Goal: Task Accomplishment & Management: Manage account settings

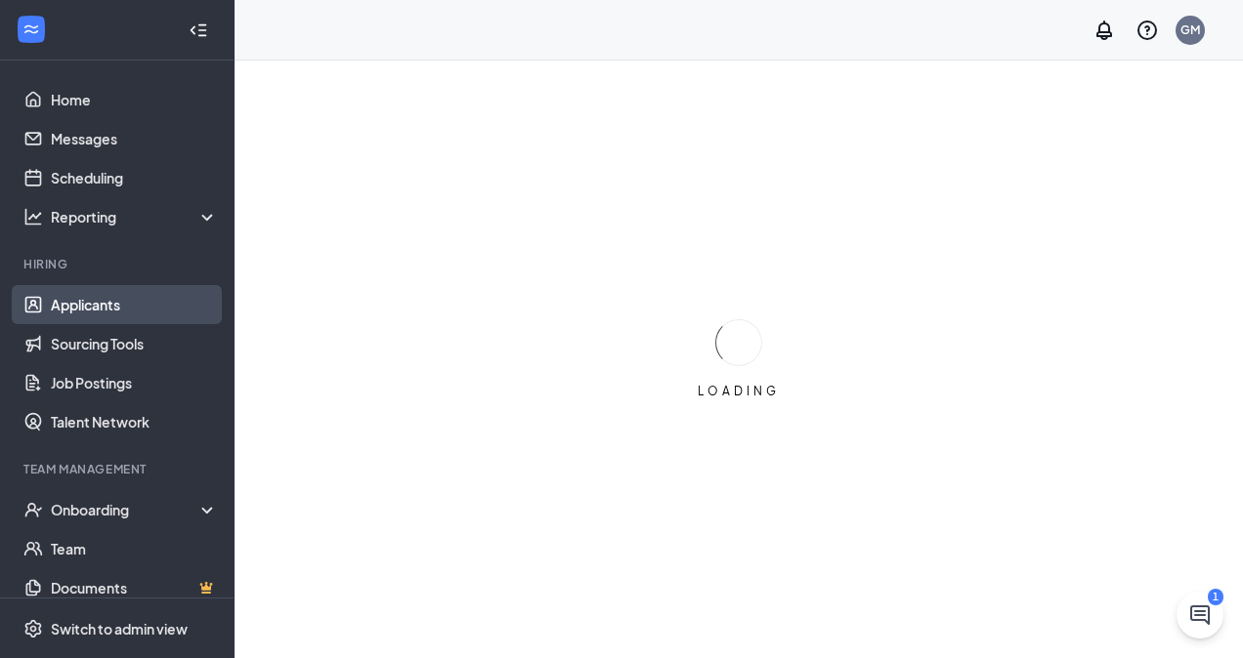
click at [111, 310] on link "Applicants" at bounding box center [134, 304] width 167 height 39
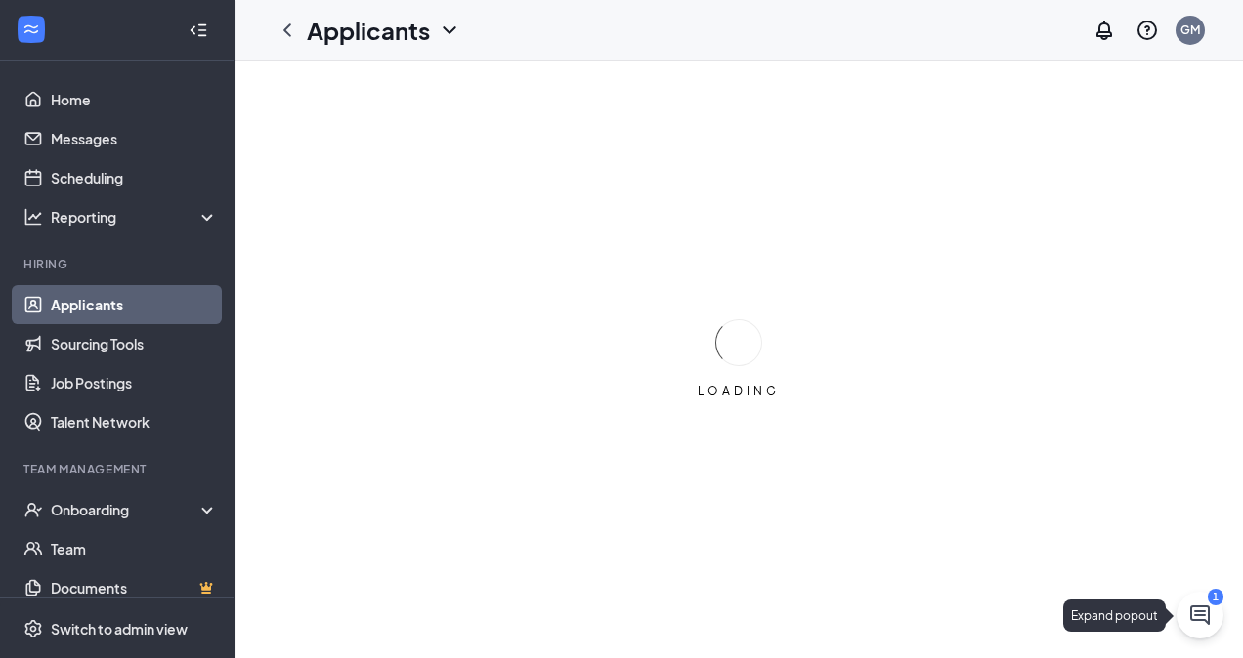
click at [1213, 612] on button at bounding box center [1199, 615] width 47 height 47
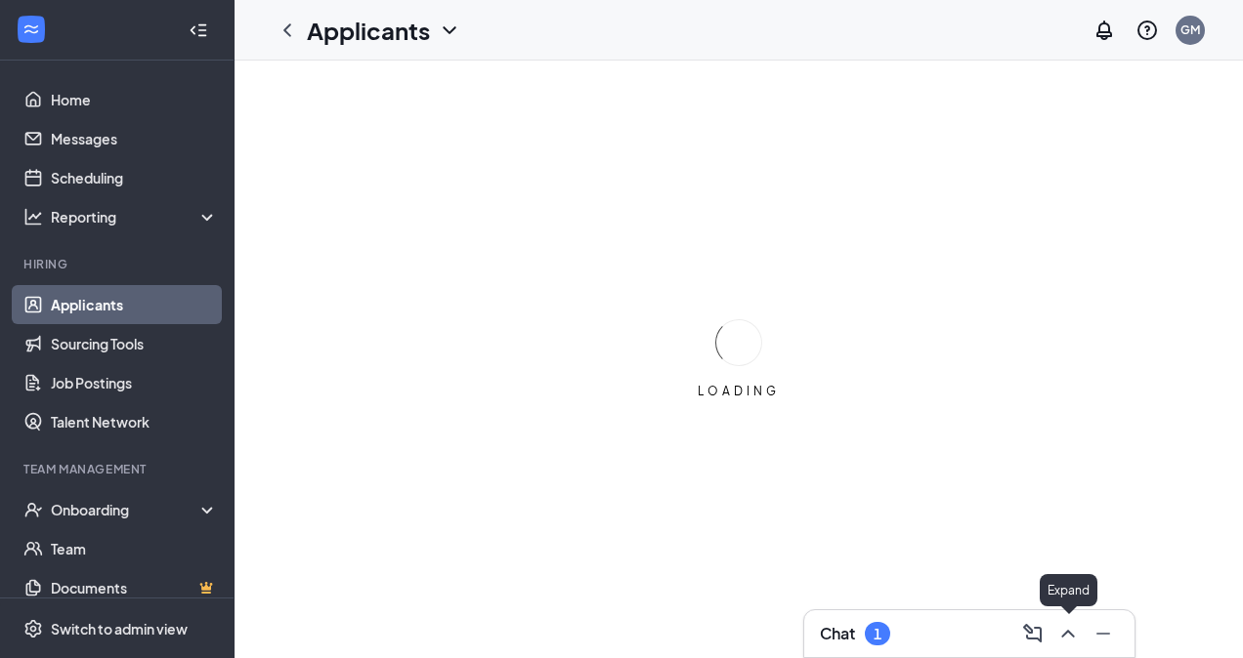
click at [1066, 627] on icon "ChevronUp" at bounding box center [1067, 633] width 23 height 23
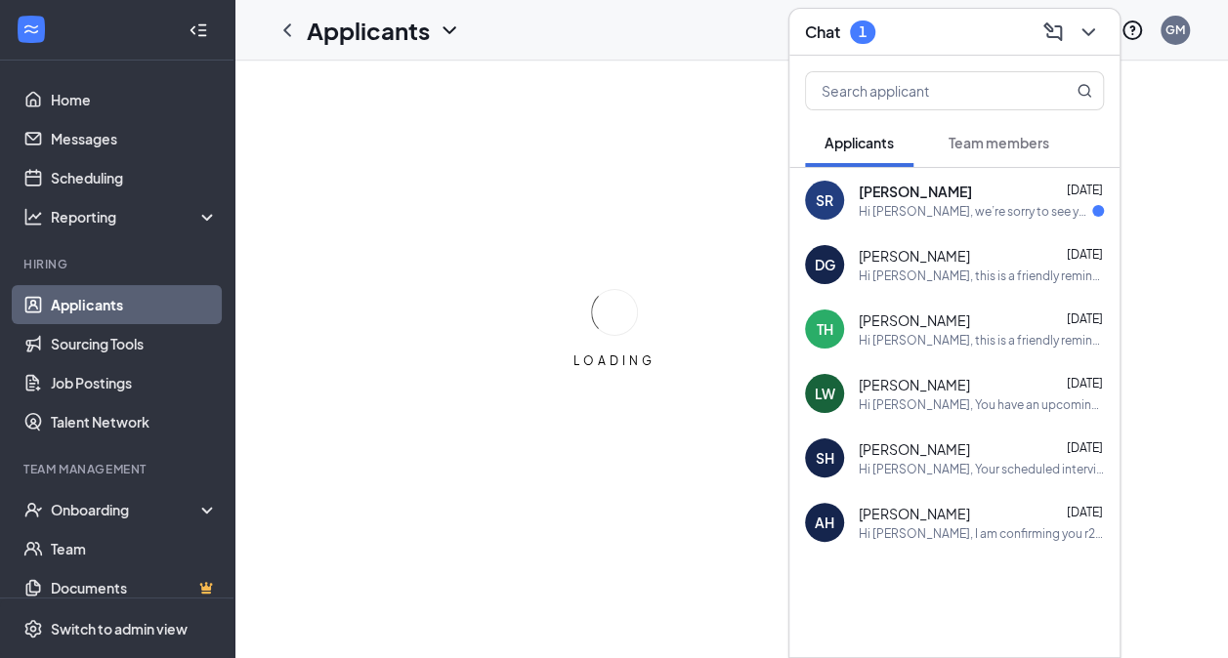
click at [960, 191] on div "[PERSON_NAME] [DATE]" at bounding box center [981, 192] width 245 height 20
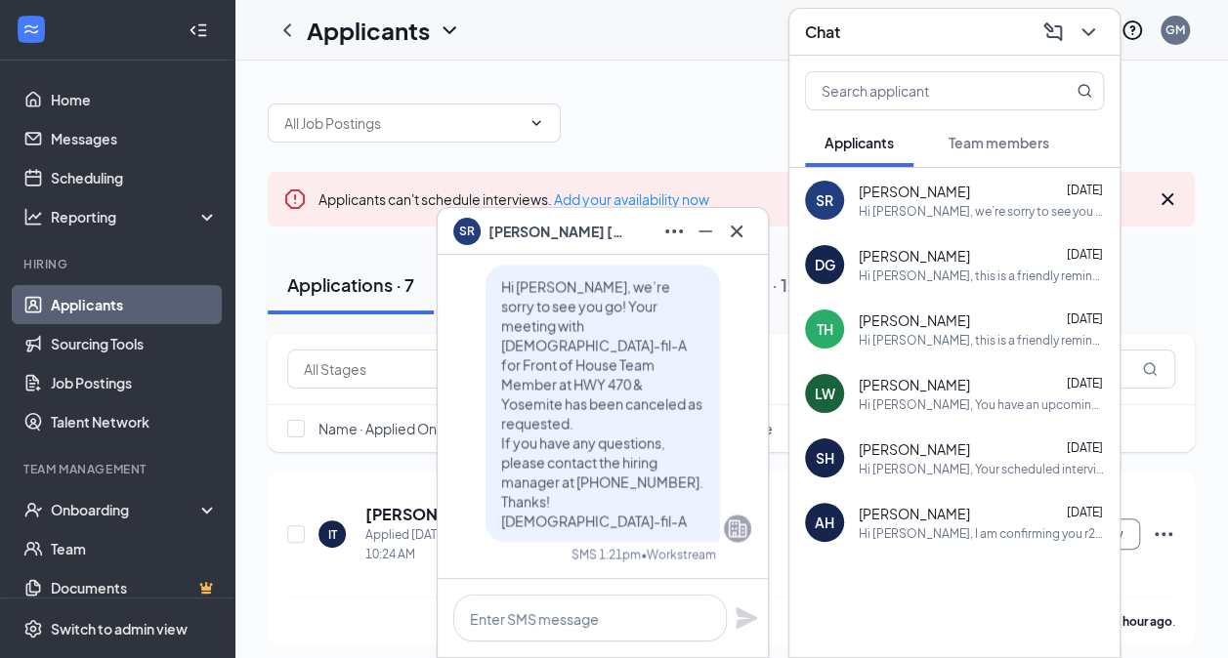
click at [1098, 52] on div "Chat" at bounding box center [954, 32] width 330 height 47
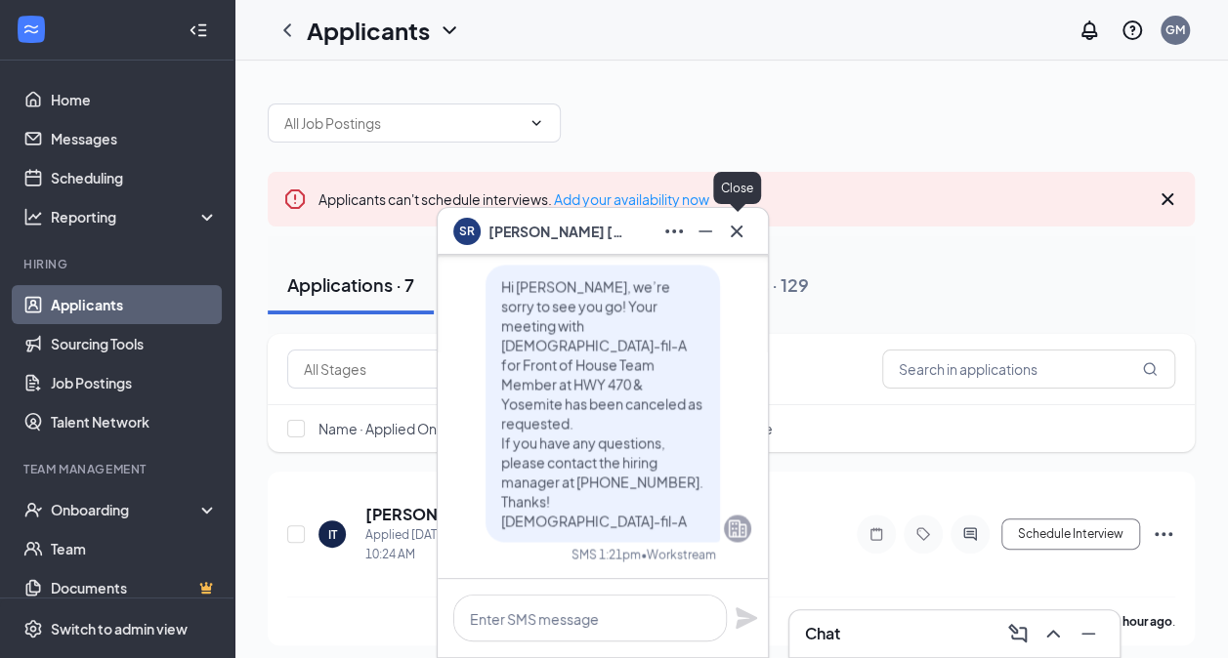
click at [733, 237] on icon "Cross" at bounding box center [736, 231] width 23 height 23
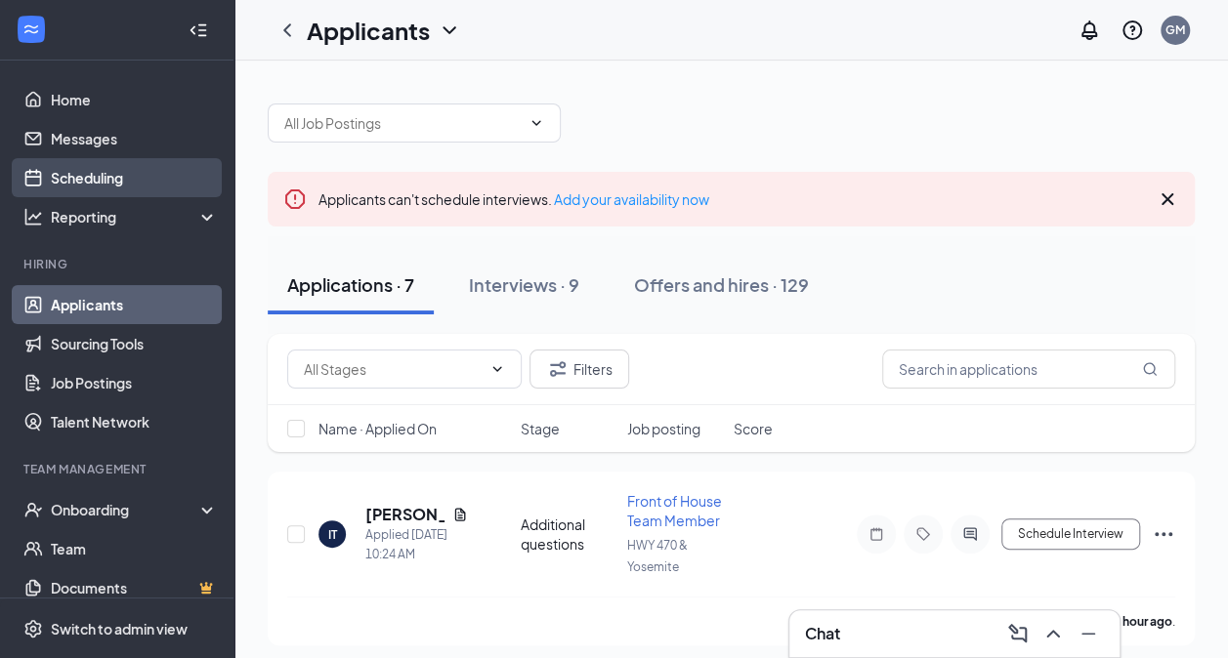
click at [84, 169] on link "Scheduling" at bounding box center [134, 177] width 167 height 39
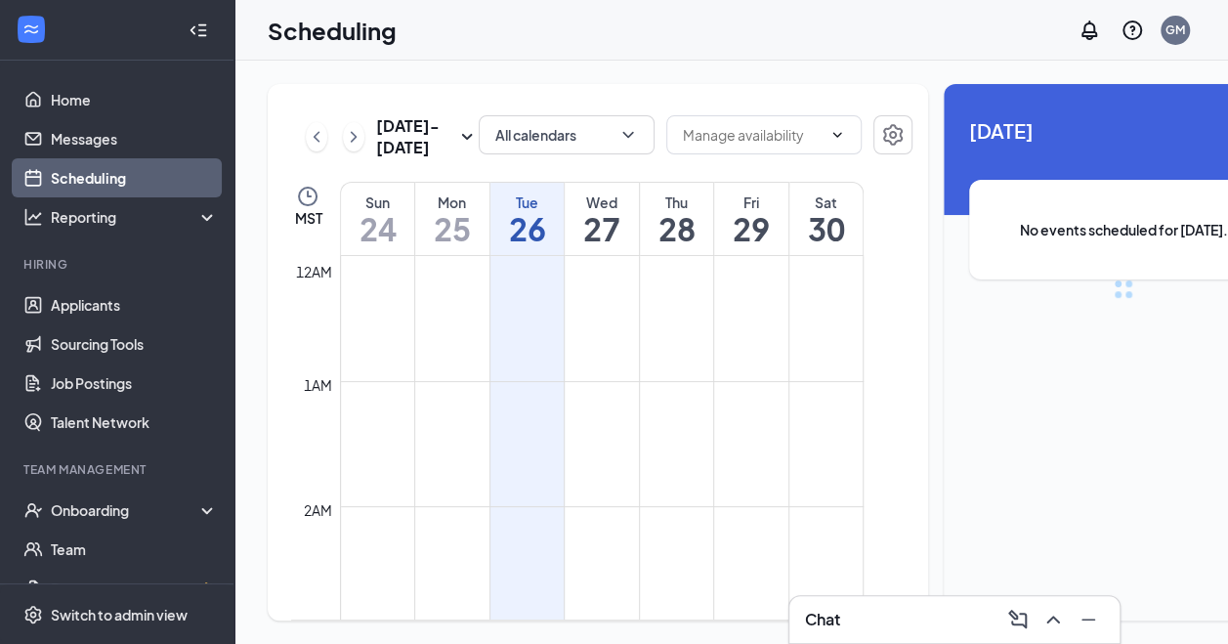
scroll to position [960, 0]
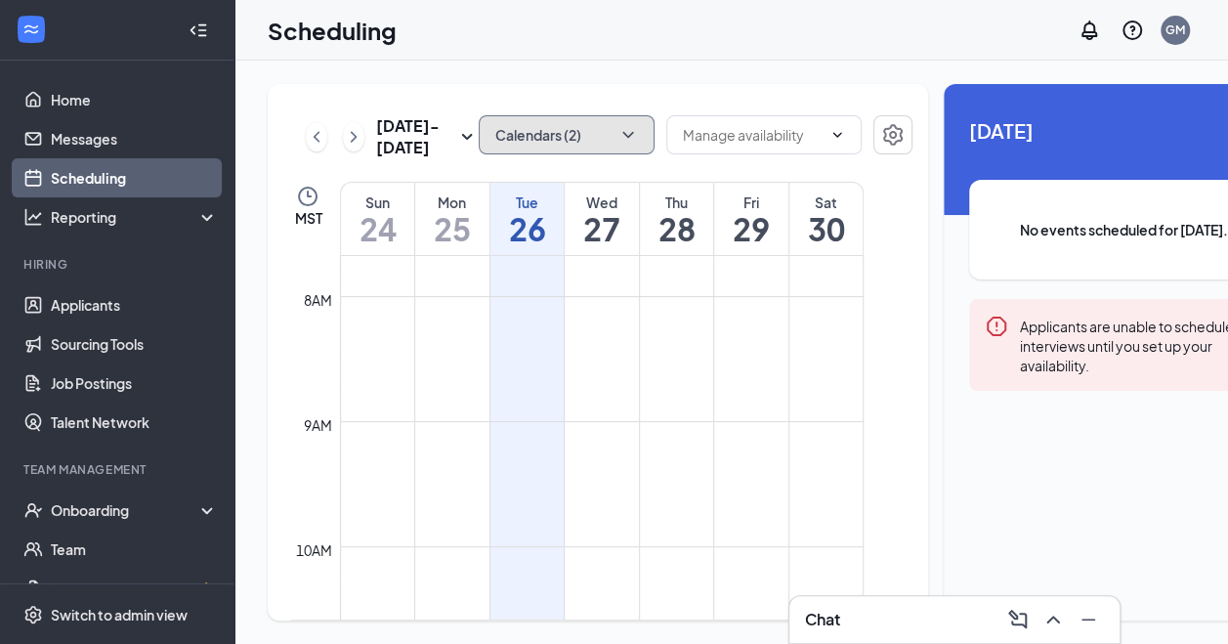
click at [503, 142] on button "Calendars (2)" at bounding box center [567, 134] width 176 height 39
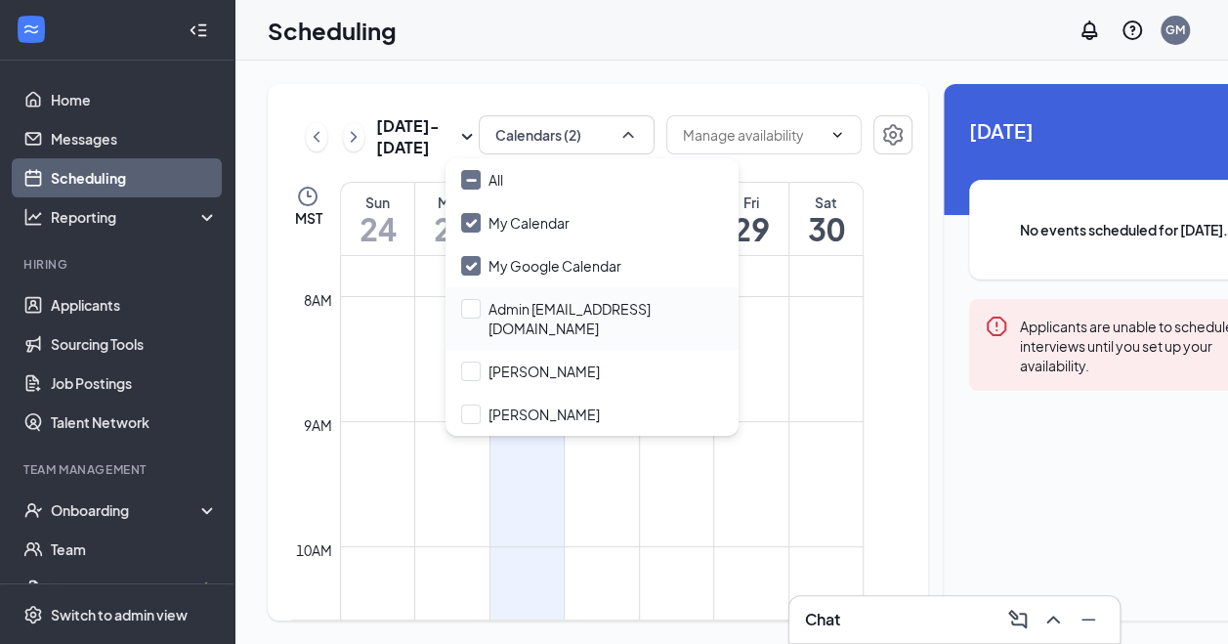
click at [553, 297] on div "Admin [EMAIL_ADDRESS][DOMAIN_NAME]" at bounding box center [591, 318] width 293 height 63
checkbox input "true"
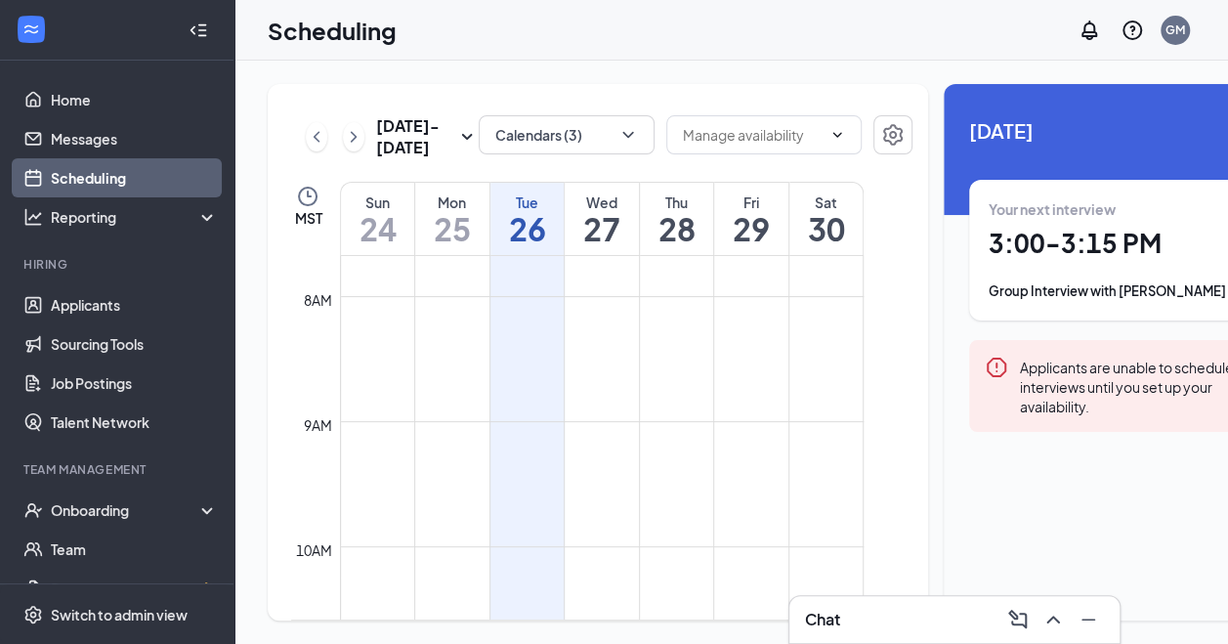
drag, startPoint x: 862, startPoint y: 440, endPoint x: 864, endPoint y: 471, distance: 31.3
click at [864, 471] on div "12am 1am 2am 3am 4am 5am 6am 7am 8am 9am 10am 11am 12pm 1pm 2pm 3pm 4pm 5pm 6pm…" at bounding box center [601, 437] width 620 height 363
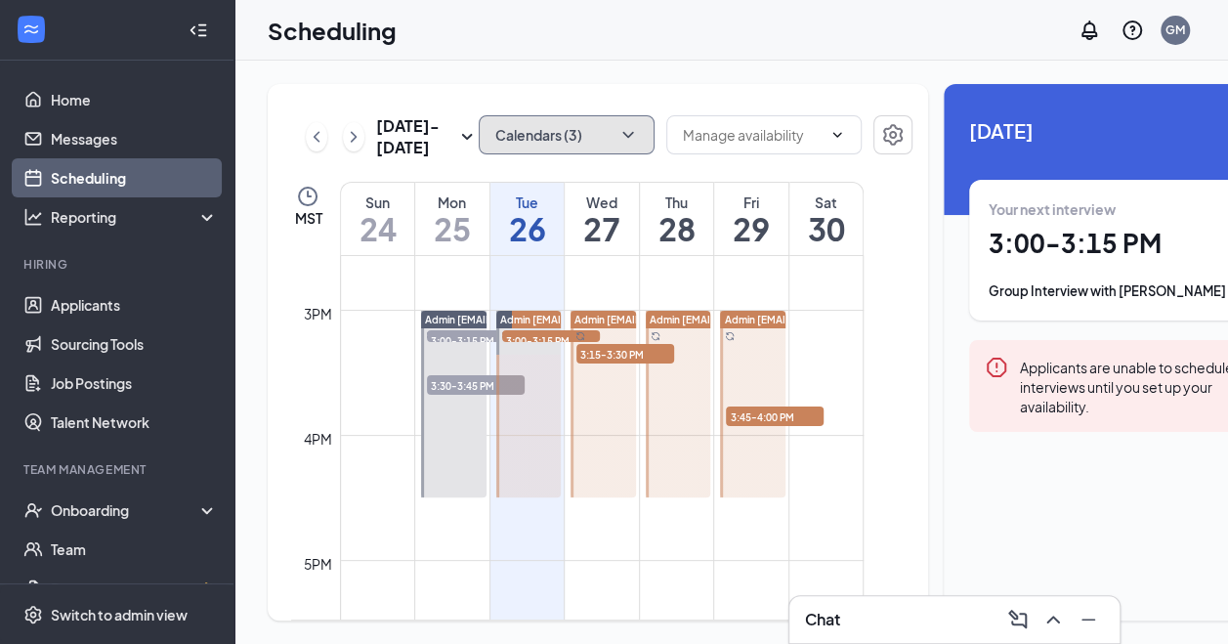
click at [498, 116] on button "Calendars (3)" at bounding box center [567, 134] width 176 height 39
click at [760, 205] on div "[DATE] - [DATE] Calendars (3) MST Sun 24 Mon 25 Tue 26 Wed 27 Thu 28 Fri 29 Sat…" at bounding box center [598, 352] width 660 height 536
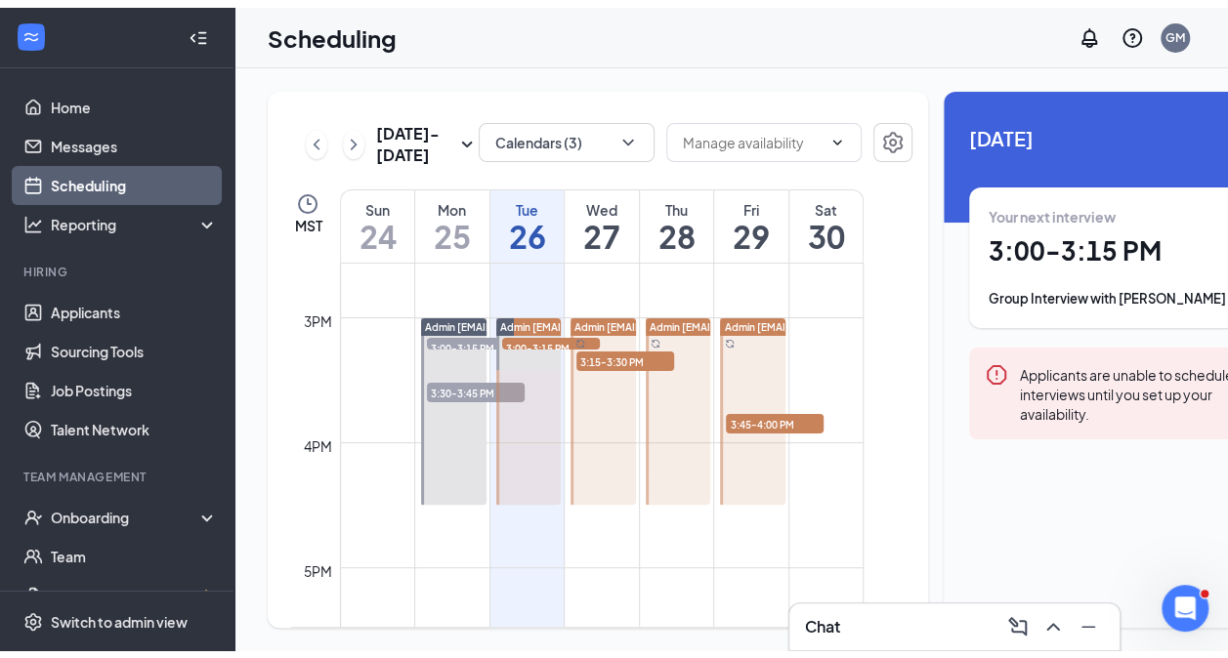
scroll to position [0, 0]
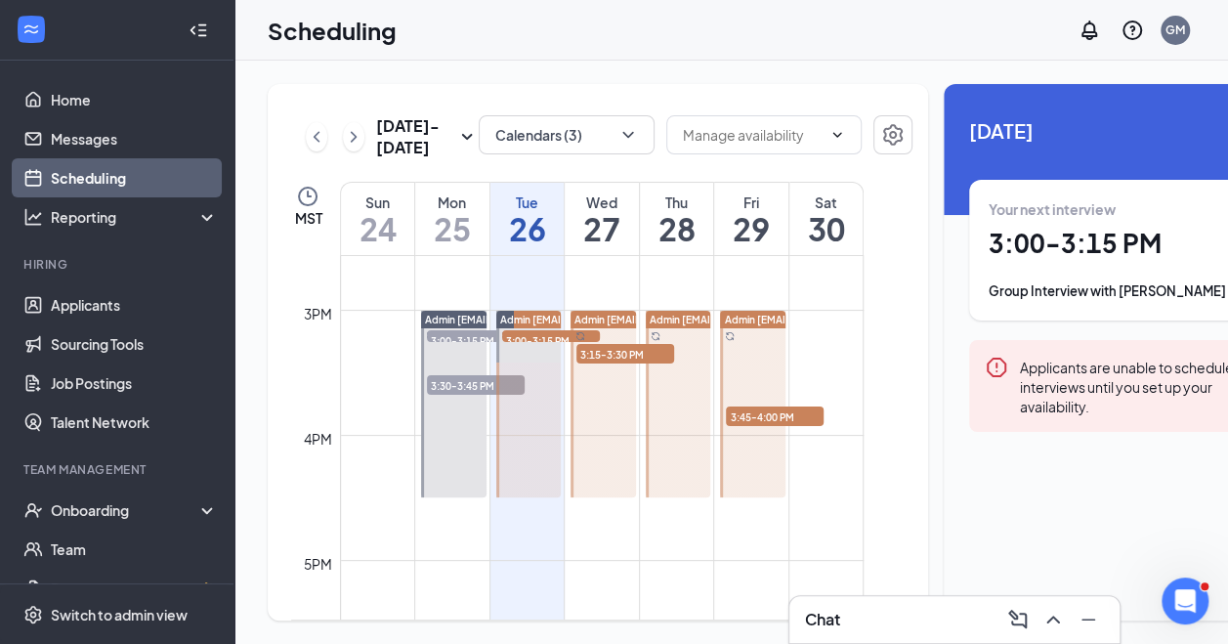
click at [944, 262] on div "[DATE] Your next interview 3:00 - 3:15 PM Group Interview with [PERSON_NAME] Ap…" at bounding box center [1123, 293] width 359 height 418
click at [51, 129] on link "Messages" at bounding box center [134, 138] width 167 height 39
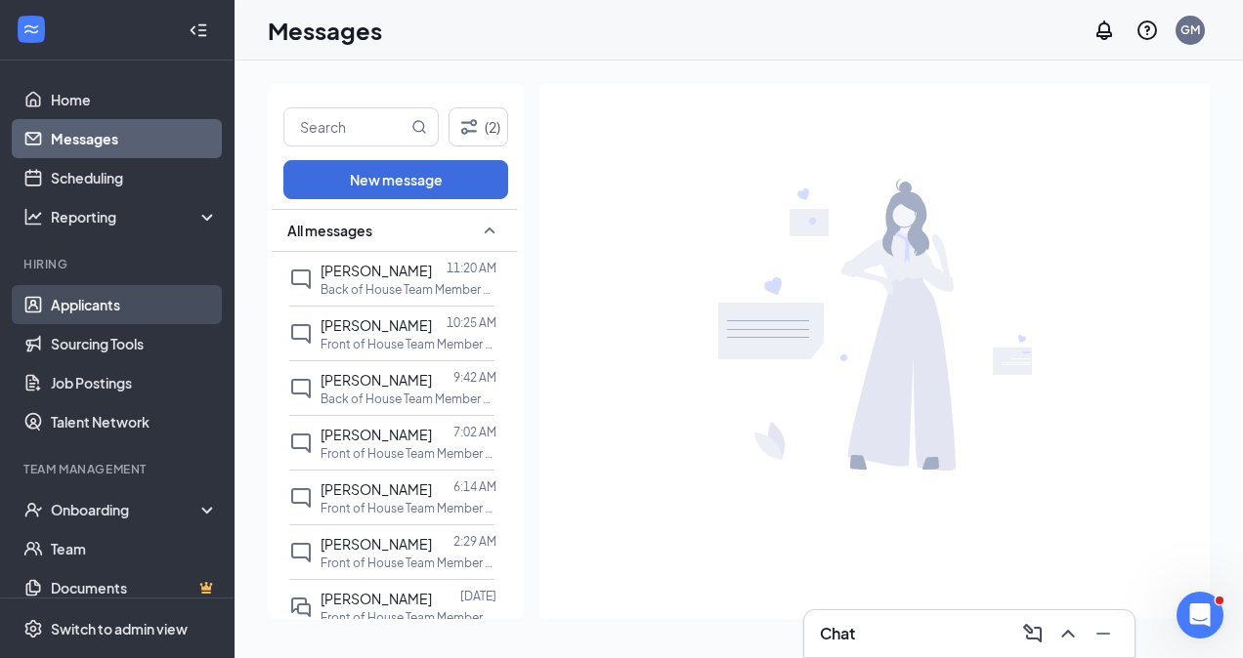
click at [51, 321] on link "Applicants" at bounding box center [134, 304] width 167 height 39
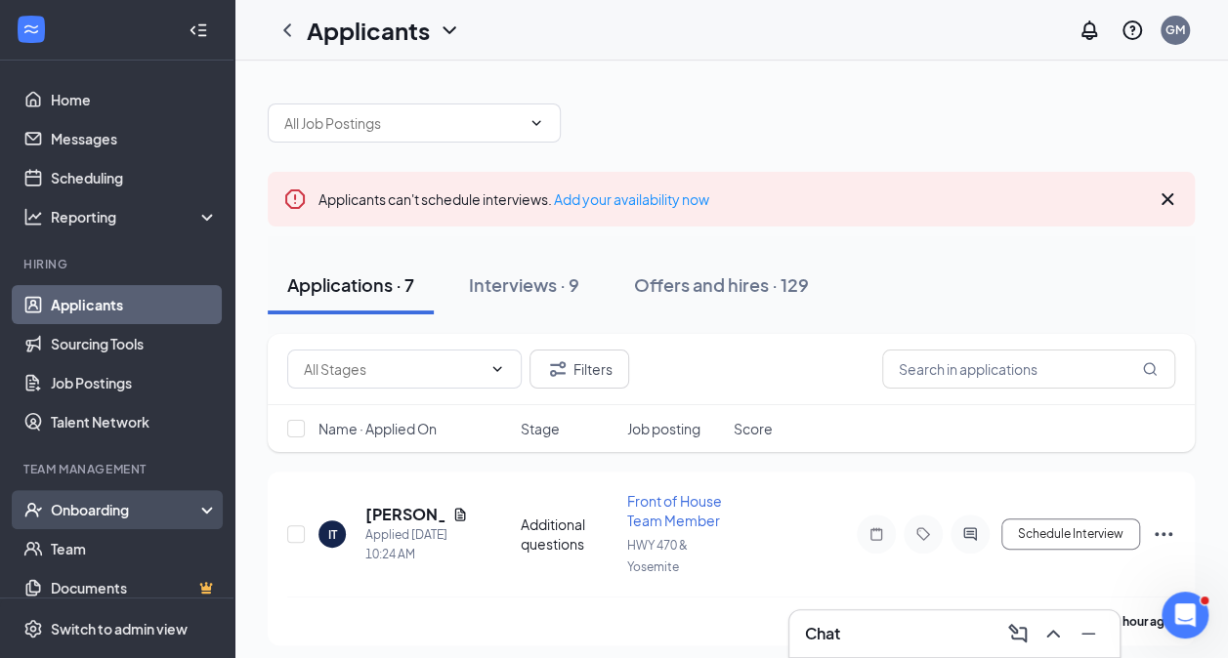
click at [108, 522] on div "Onboarding" at bounding box center [117, 509] width 234 height 39
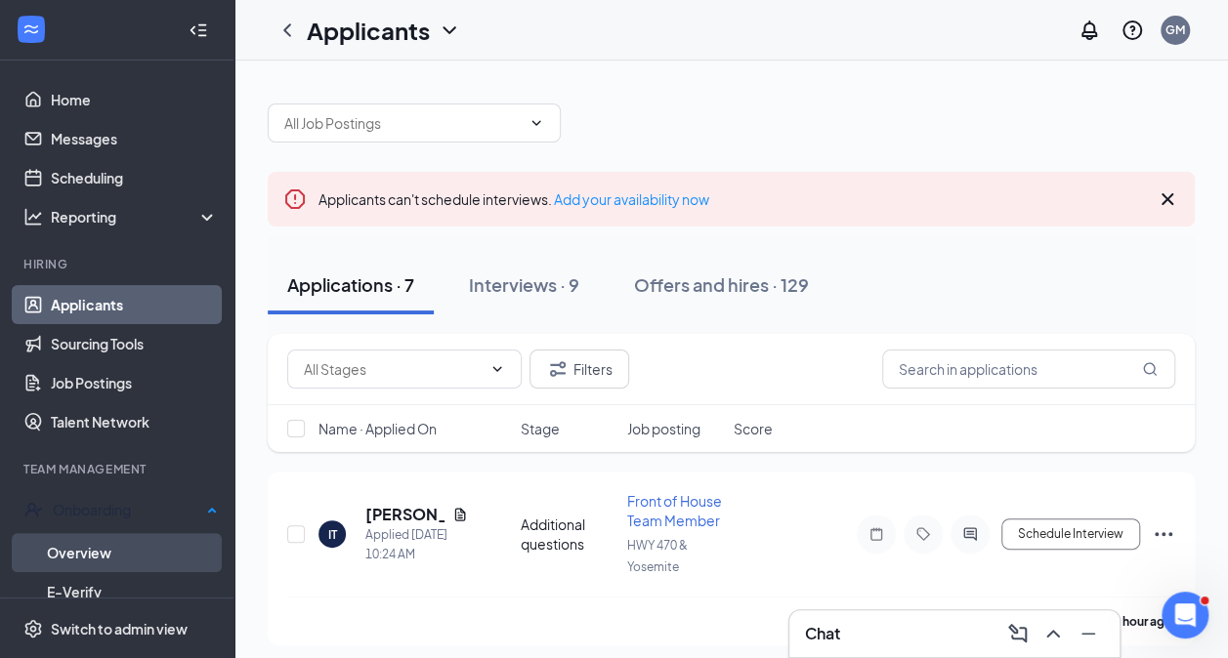
click at [106, 541] on link "Overview" at bounding box center [132, 552] width 171 height 39
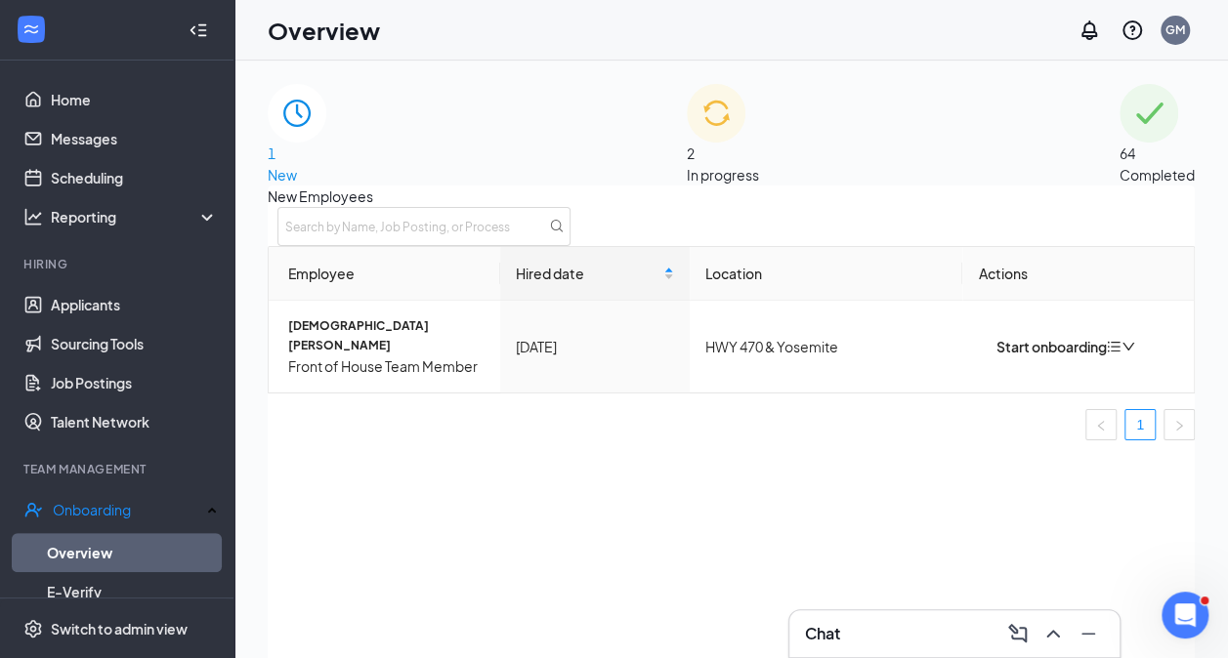
click at [705, 184] on div "2 In progress" at bounding box center [723, 135] width 72 height 102
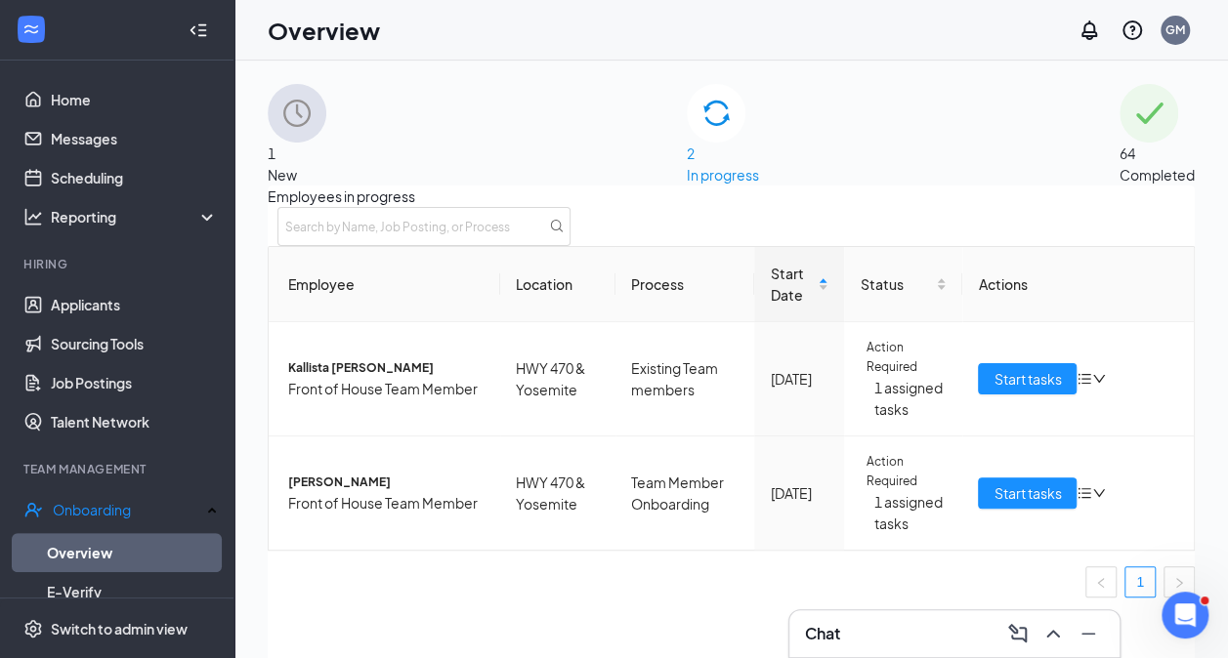
click at [1119, 180] on div "64 Completed" at bounding box center [1156, 135] width 75 height 102
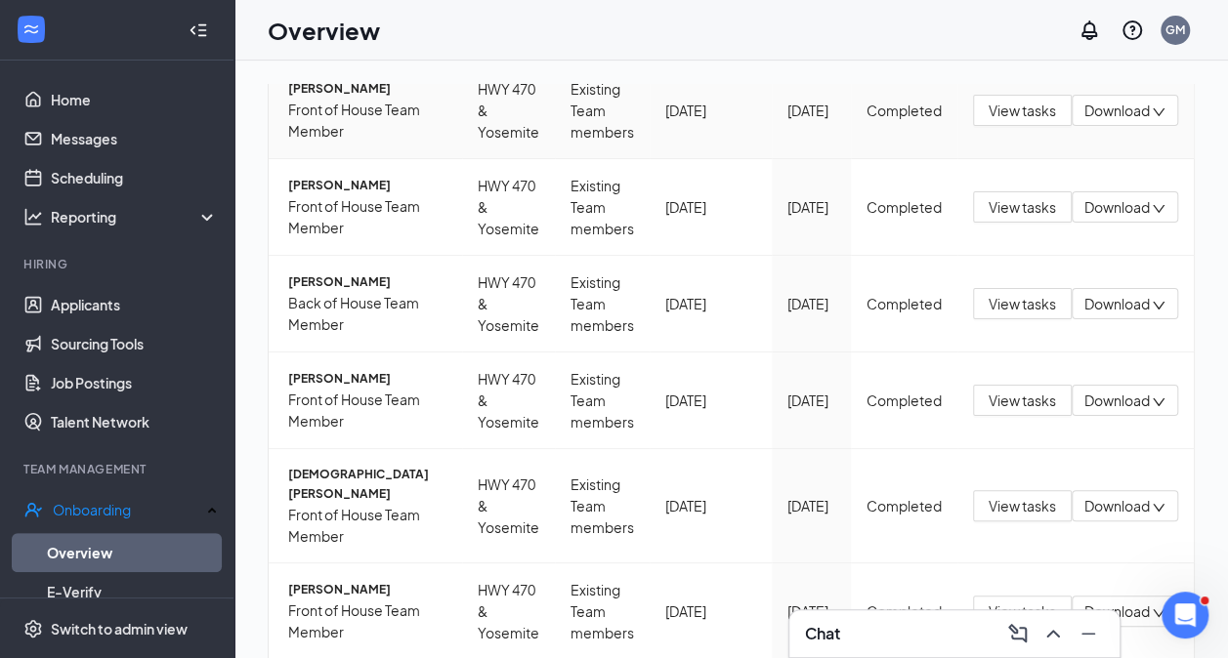
scroll to position [88, 0]
